Goal: Task Accomplishment & Management: Use online tool/utility

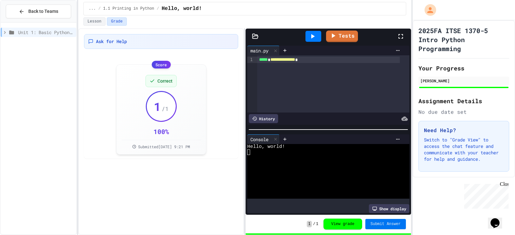
click at [387, 225] on span "Submit Answer" at bounding box center [385, 224] width 30 height 5
click at [22, 12] on icon at bounding box center [22, 12] width 4 height 4
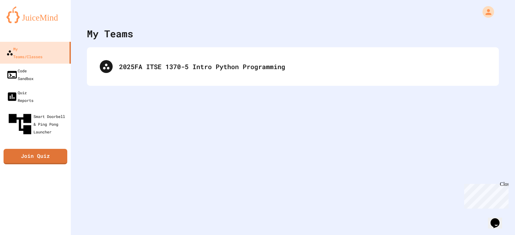
click at [198, 72] on div "2025FA ITSE 1370-5 Intro Python Programming" at bounding box center [292, 67] width 399 height 26
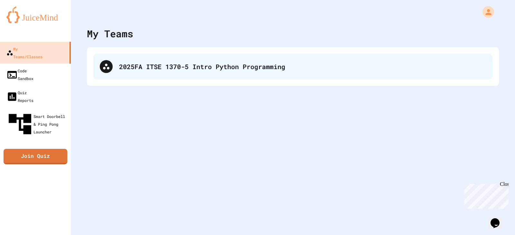
click at [245, 64] on div "2025FA ITSE 1370-5 Intro Python Programming" at bounding box center [302, 67] width 367 height 10
